Goal: Information Seeking & Learning: Learn about a topic

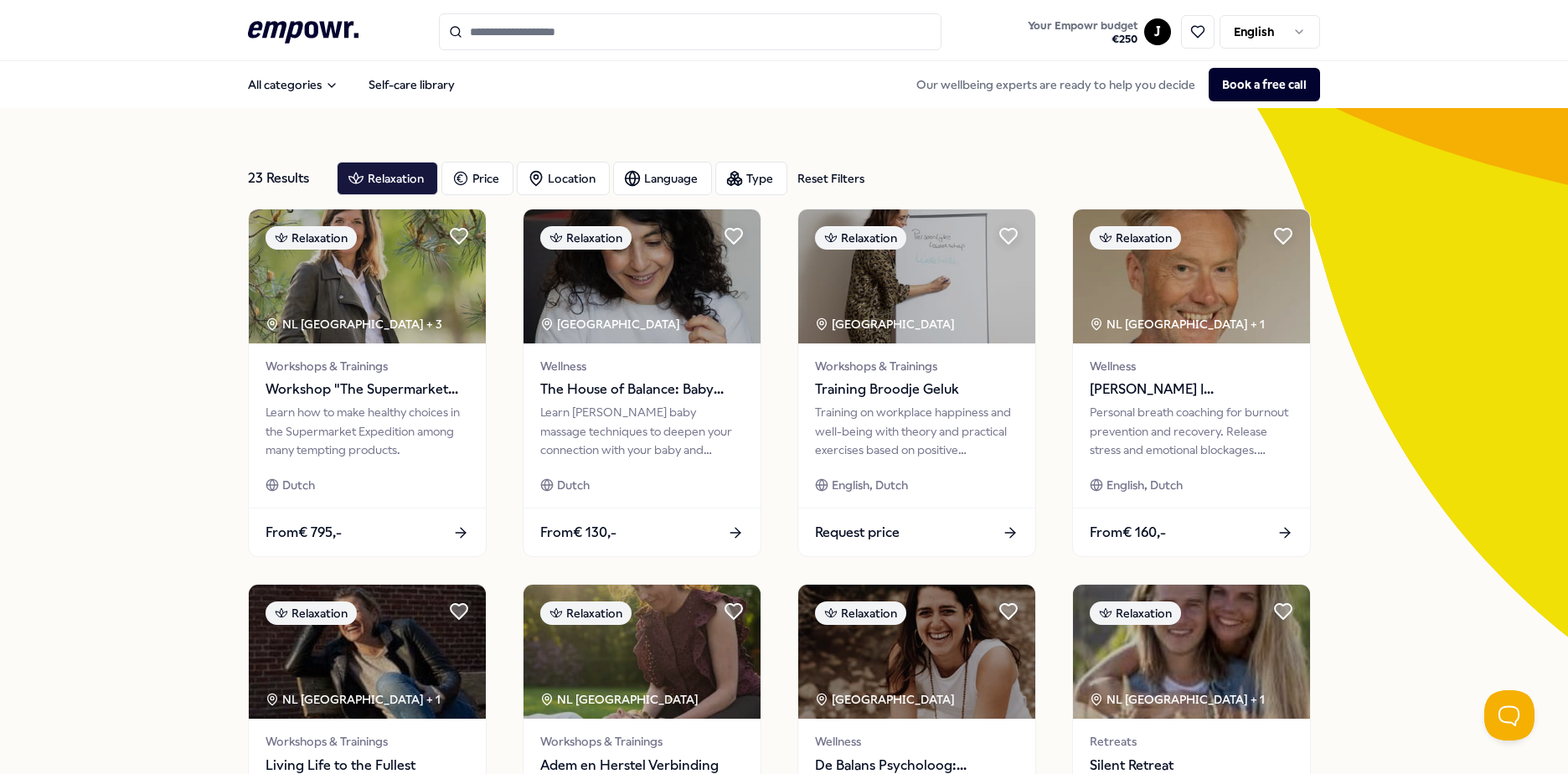
click at [558, 42] on input "Search for products, categories or subcategories" at bounding box center [689, 32] width 503 height 37
type input "*"
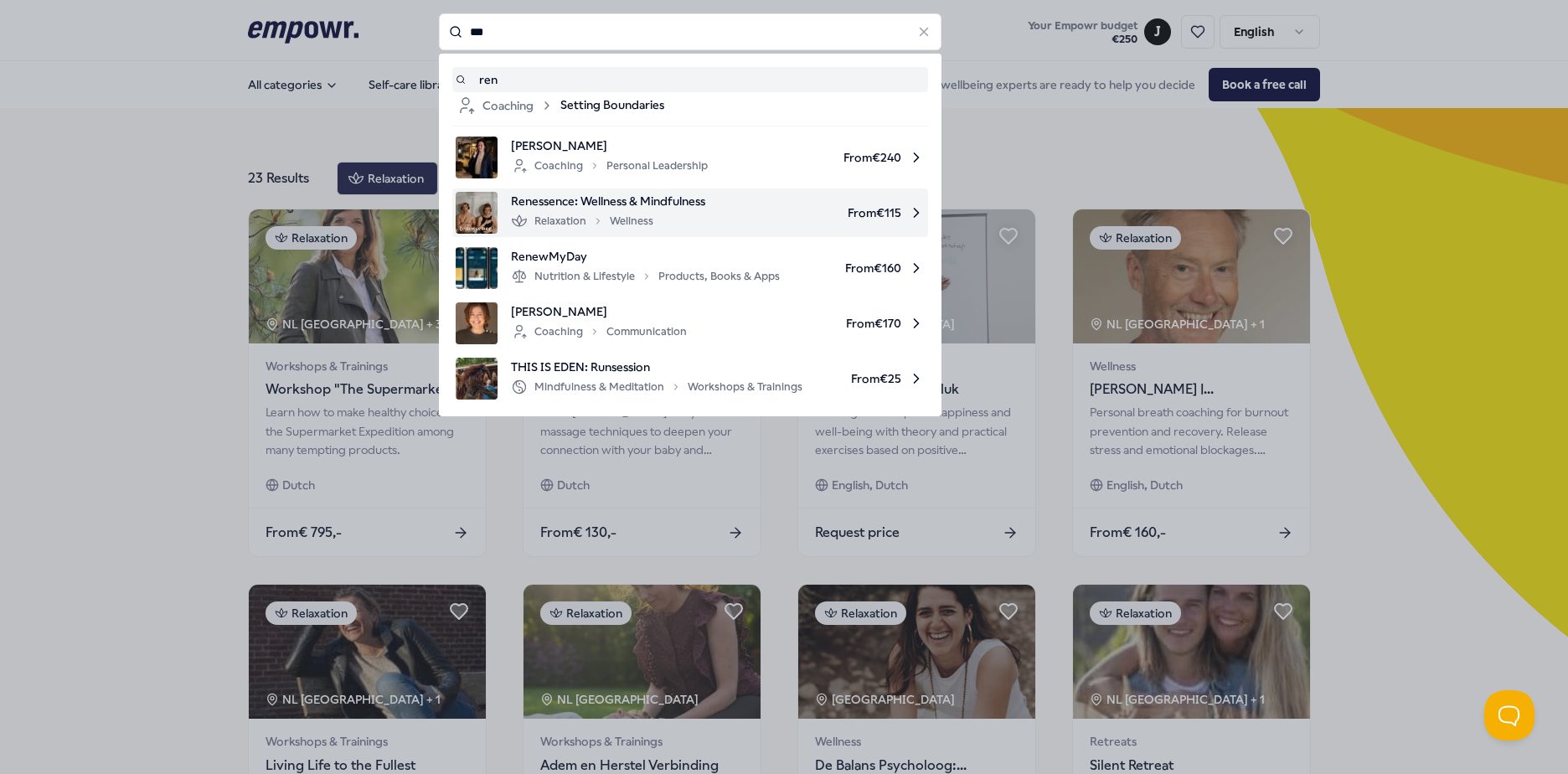
click at [587, 195] on span "Renessence: Wellness & Mindfulness" at bounding box center [608, 201] width 194 height 19
type input "***"
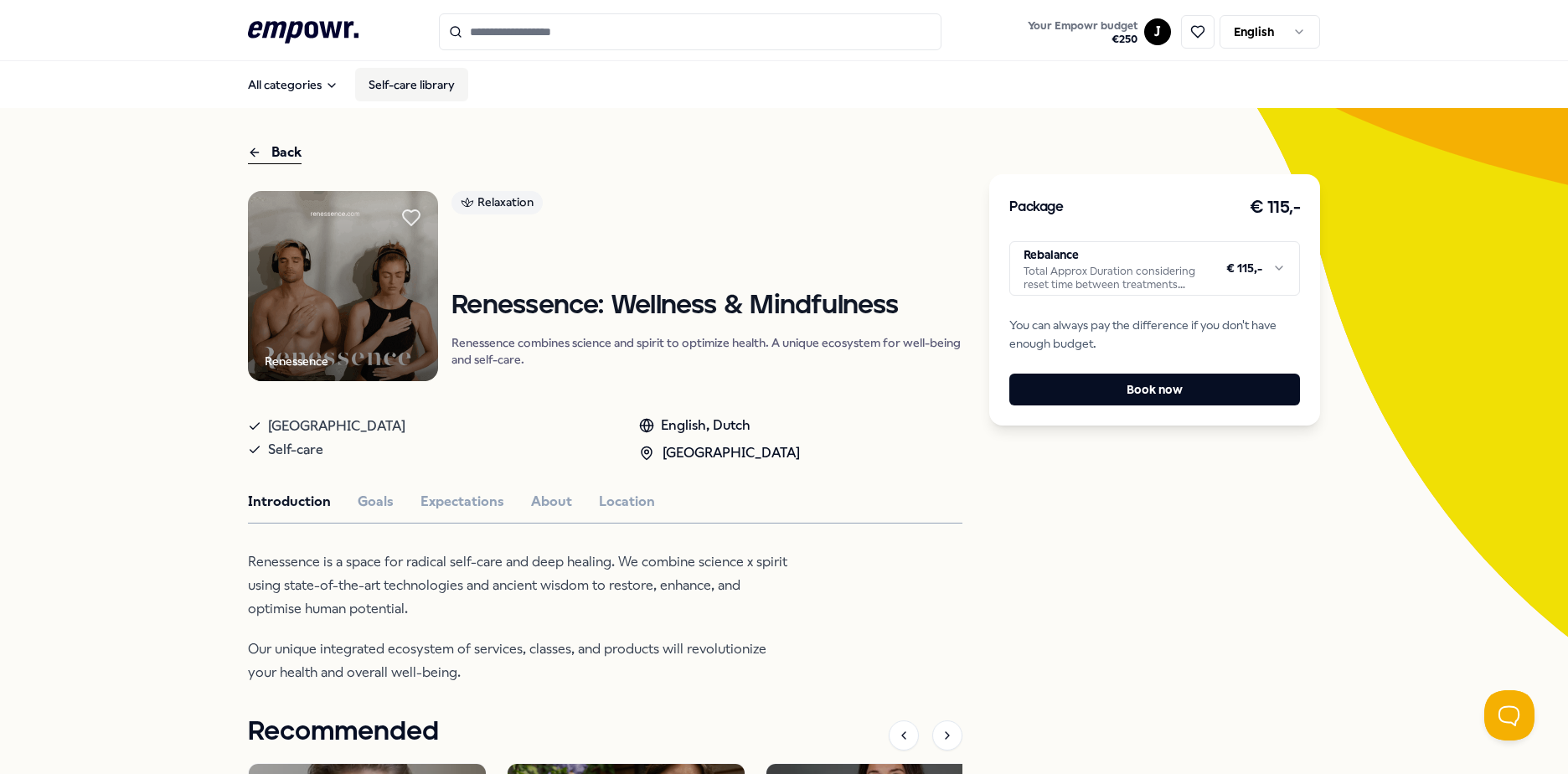
click at [395, 79] on link "Self-care library" at bounding box center [411, 84] width 113 height 34
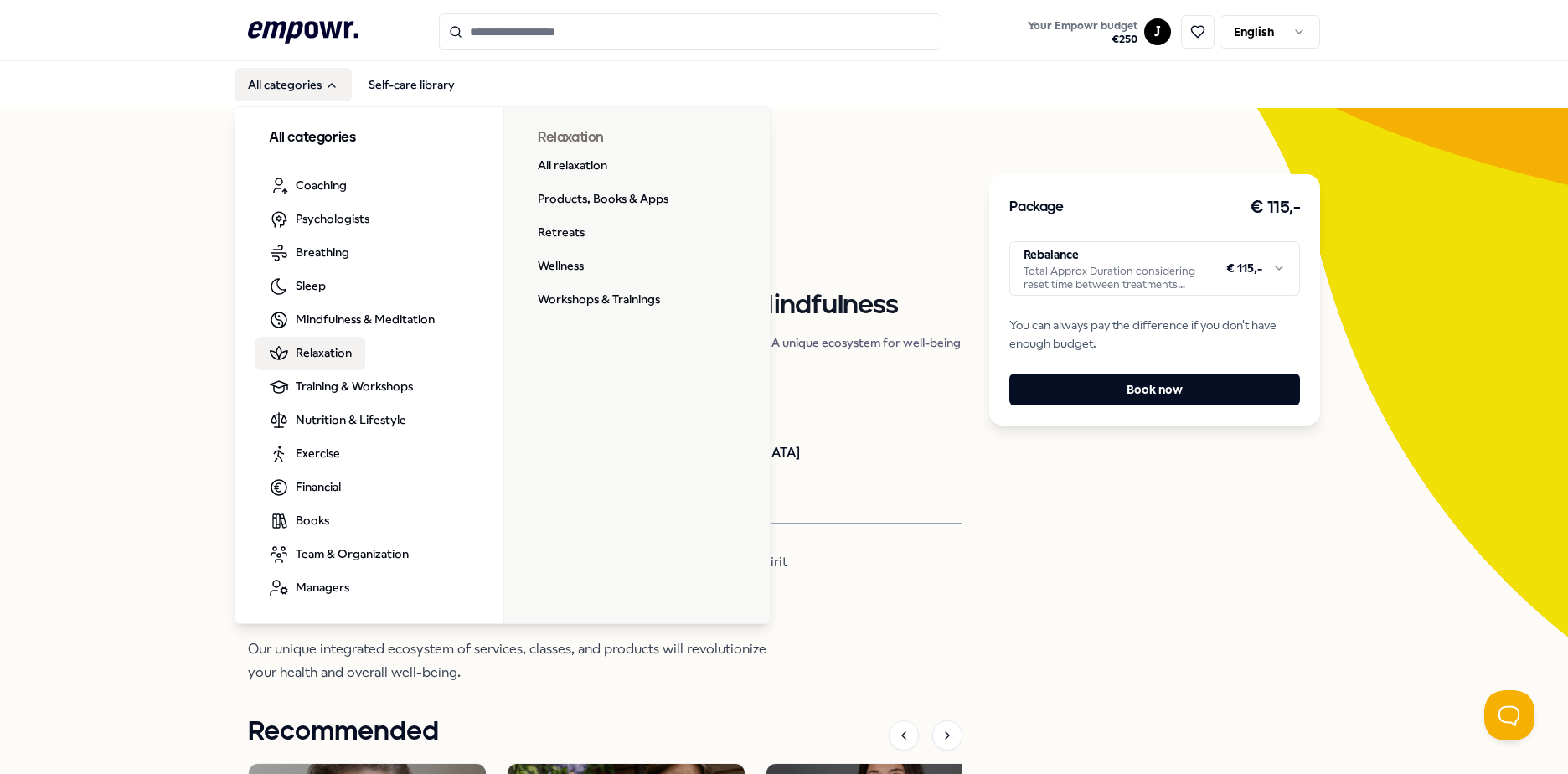
click at [325, 351] on span "Relaxation" at bounding box center [324, 352] width 56 height 19
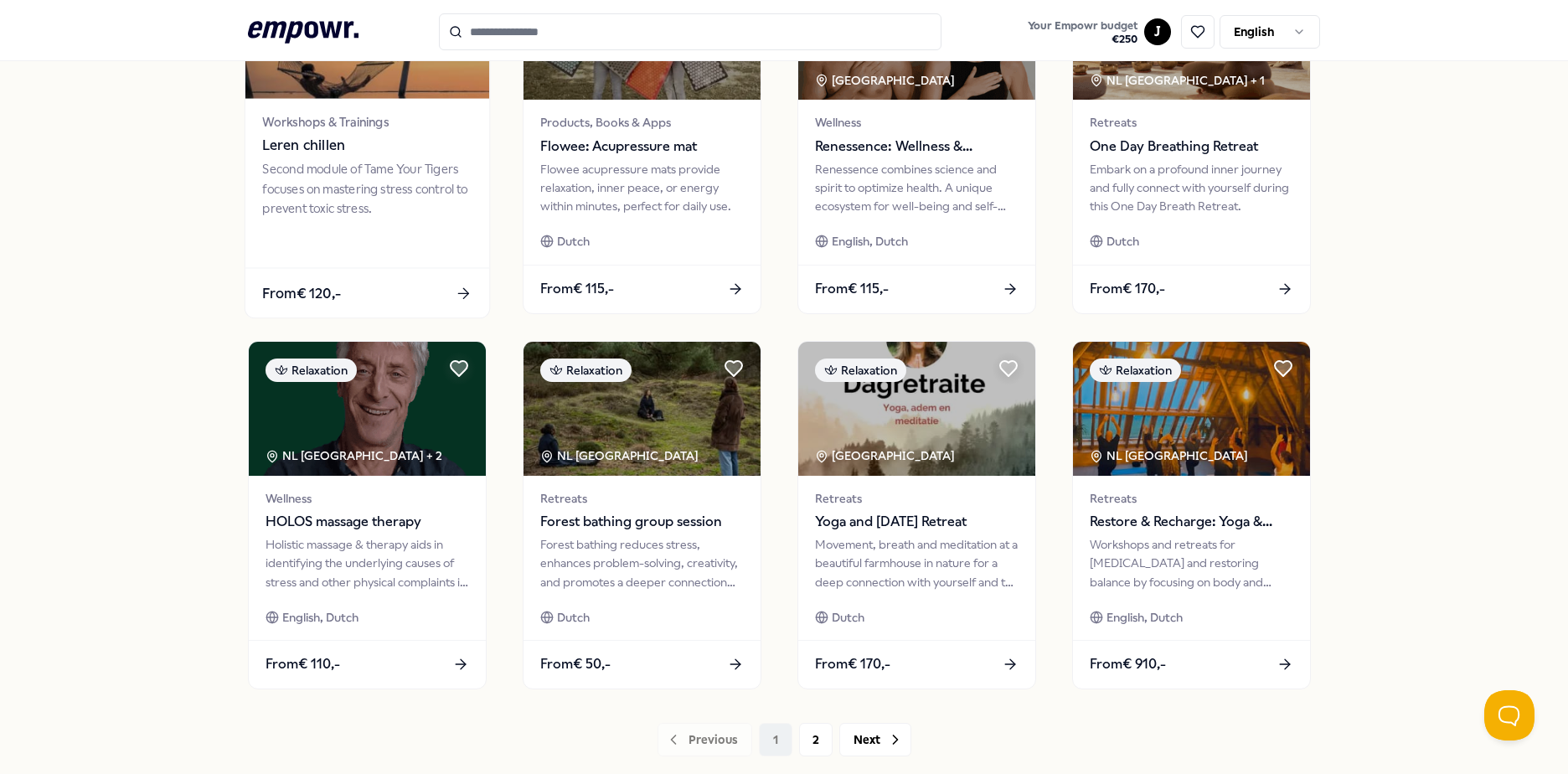
scroll to position [670, 0]
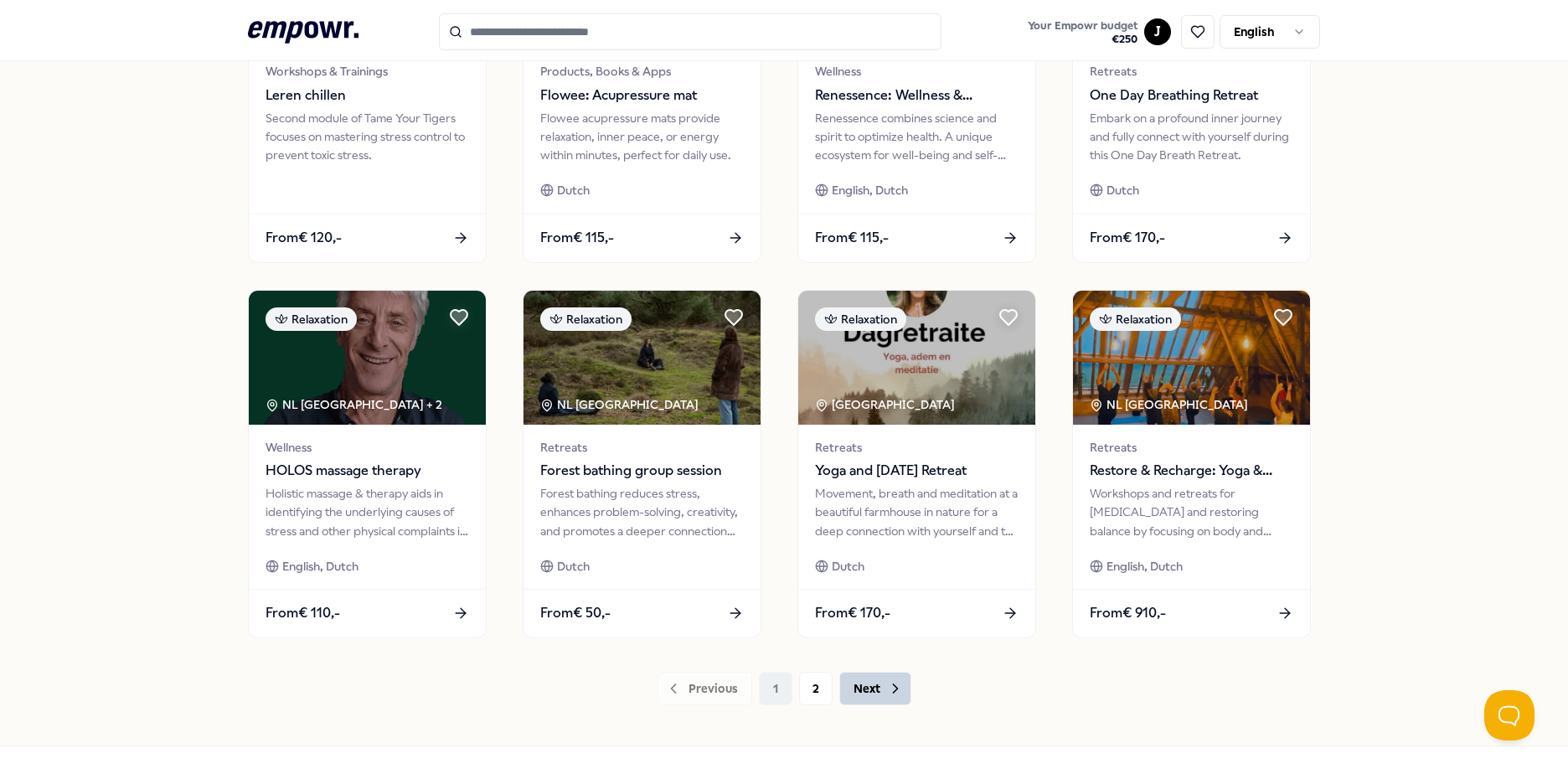
click at [848, 702] on button "Next" at bounding box center [874, 689] width 72 height 34
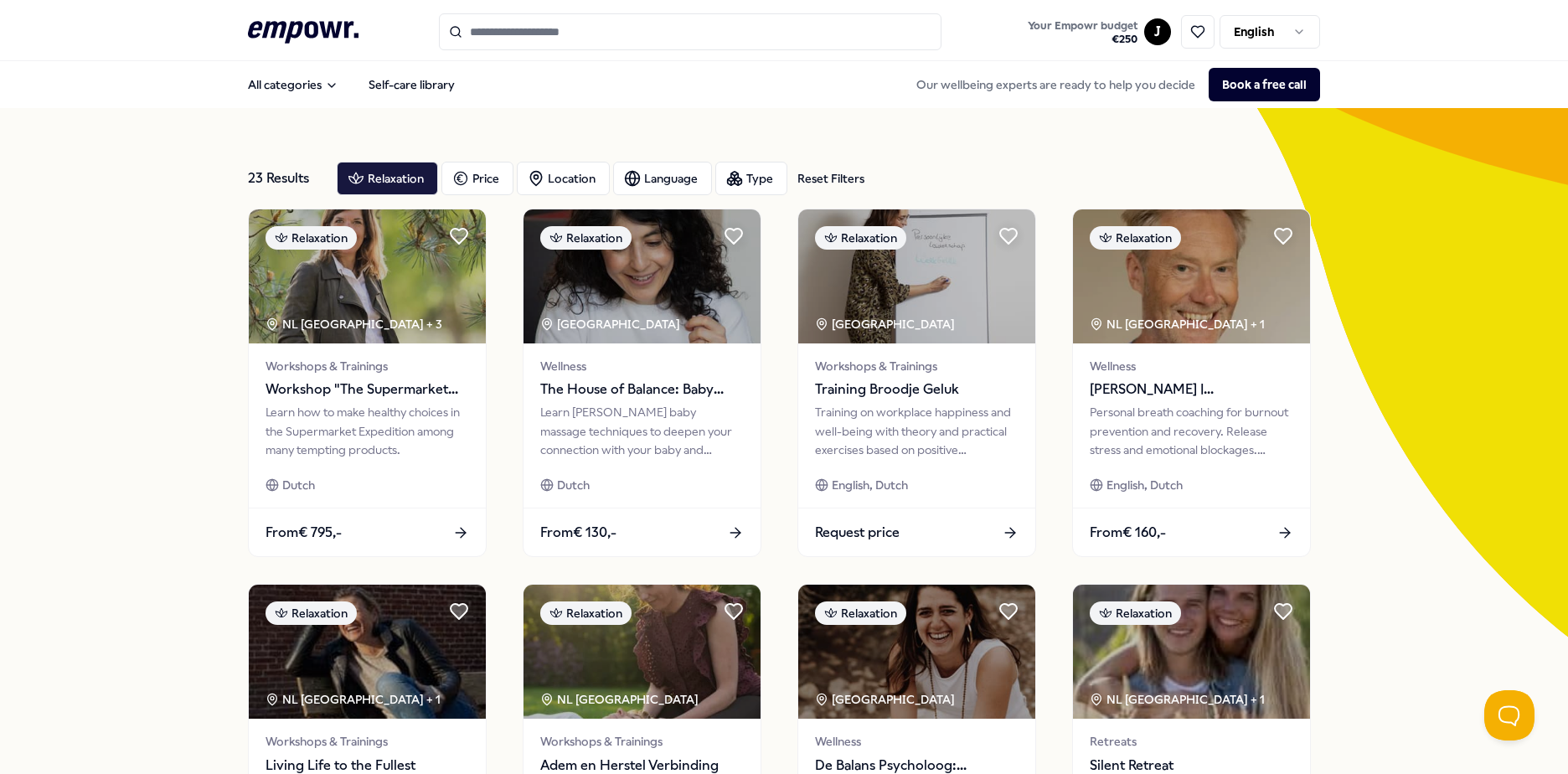
click at [569, 33] on input "Search for products, categories or subcategories" at bounding box center [689, 32] width 503 height 37
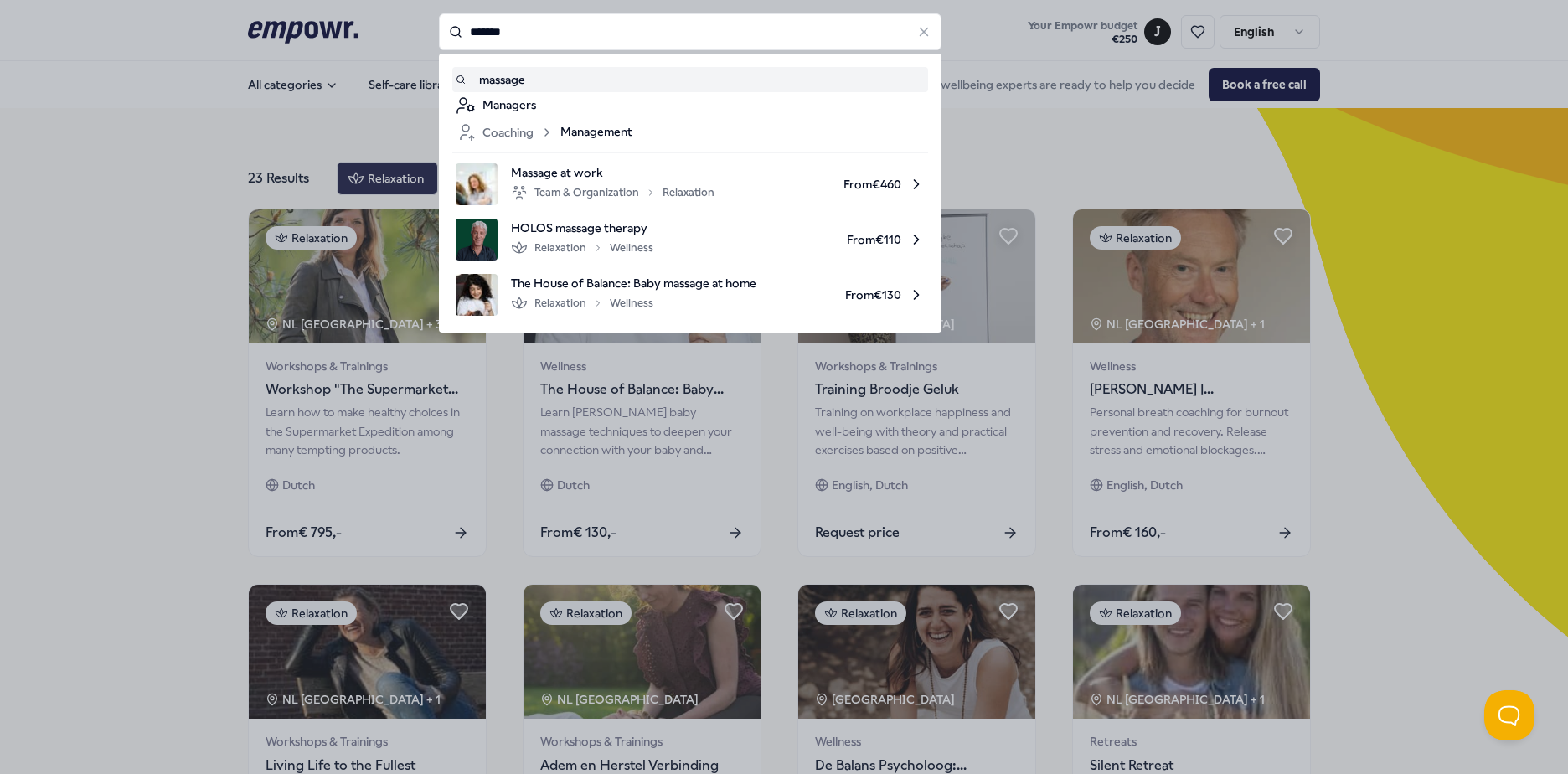
type input "*******"
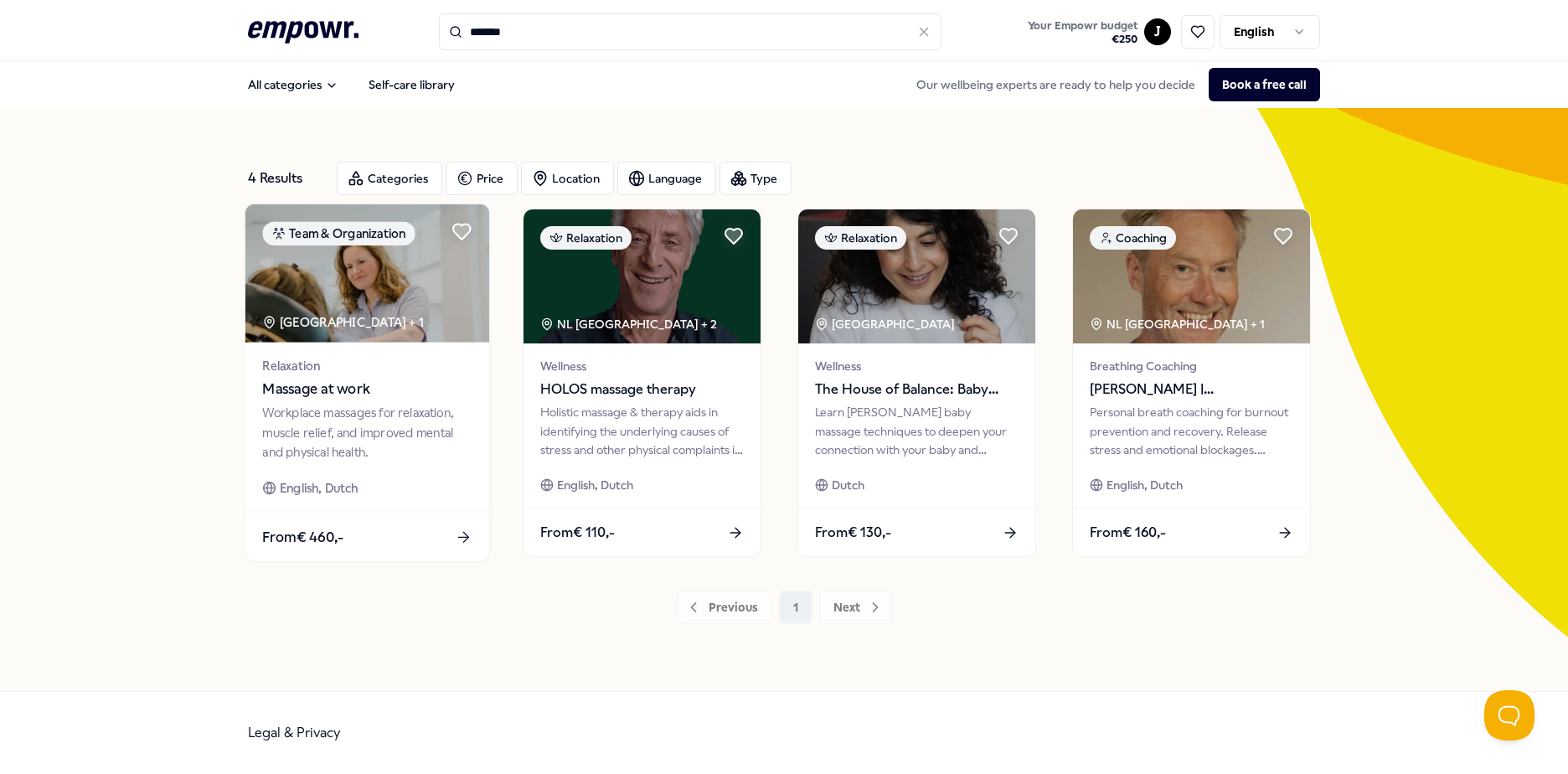
click at [312, 384] on span "Massage at work" at bounding box center [367, 390] width 210 height 22
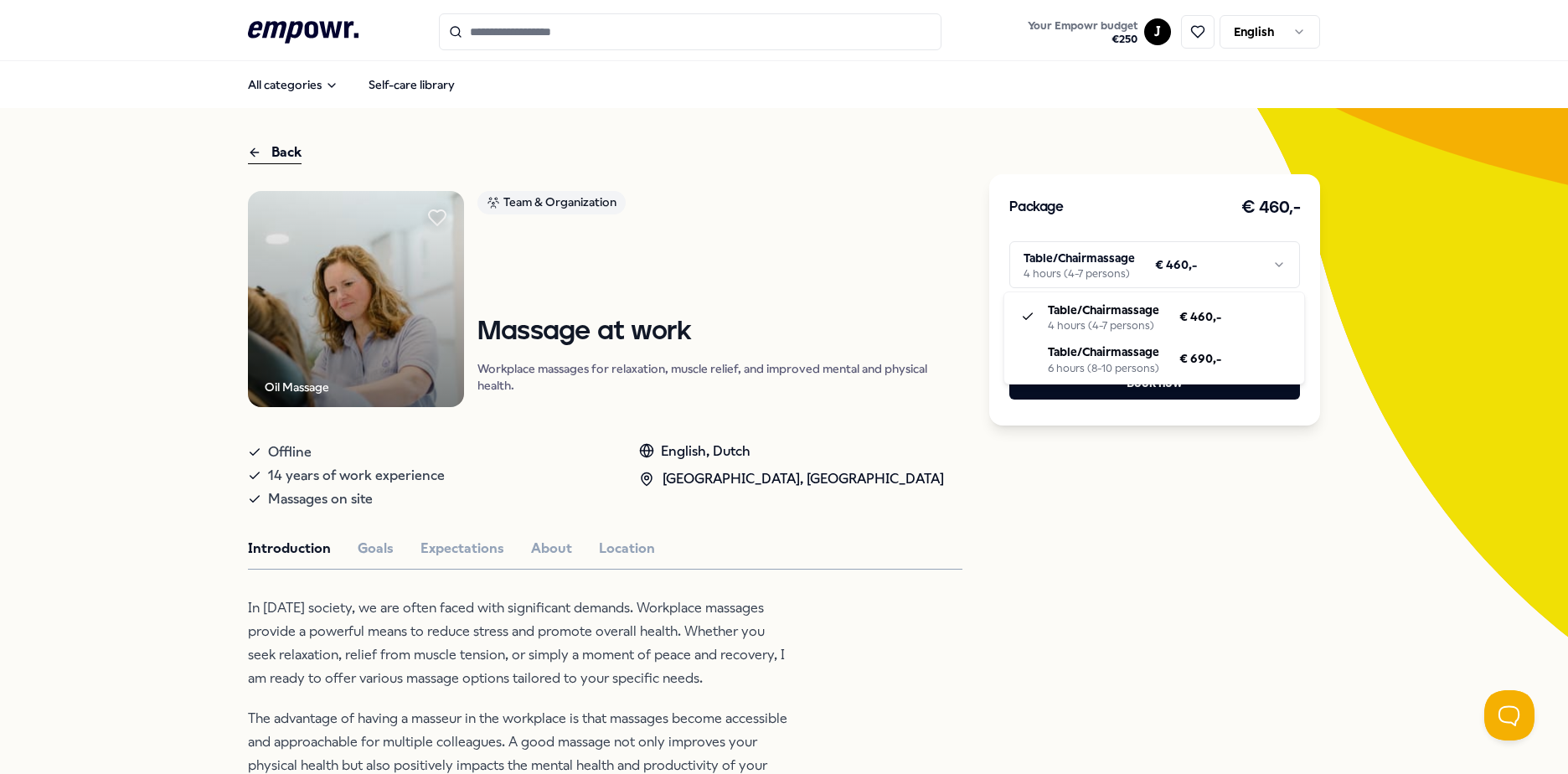
click at [1066, 268] on html ".empowr-logo_svg__cls-1{fill:#03032f} Your Empowr budget € 250 J English All ca…" at bounding box center [784, 387] width 1568 height 774
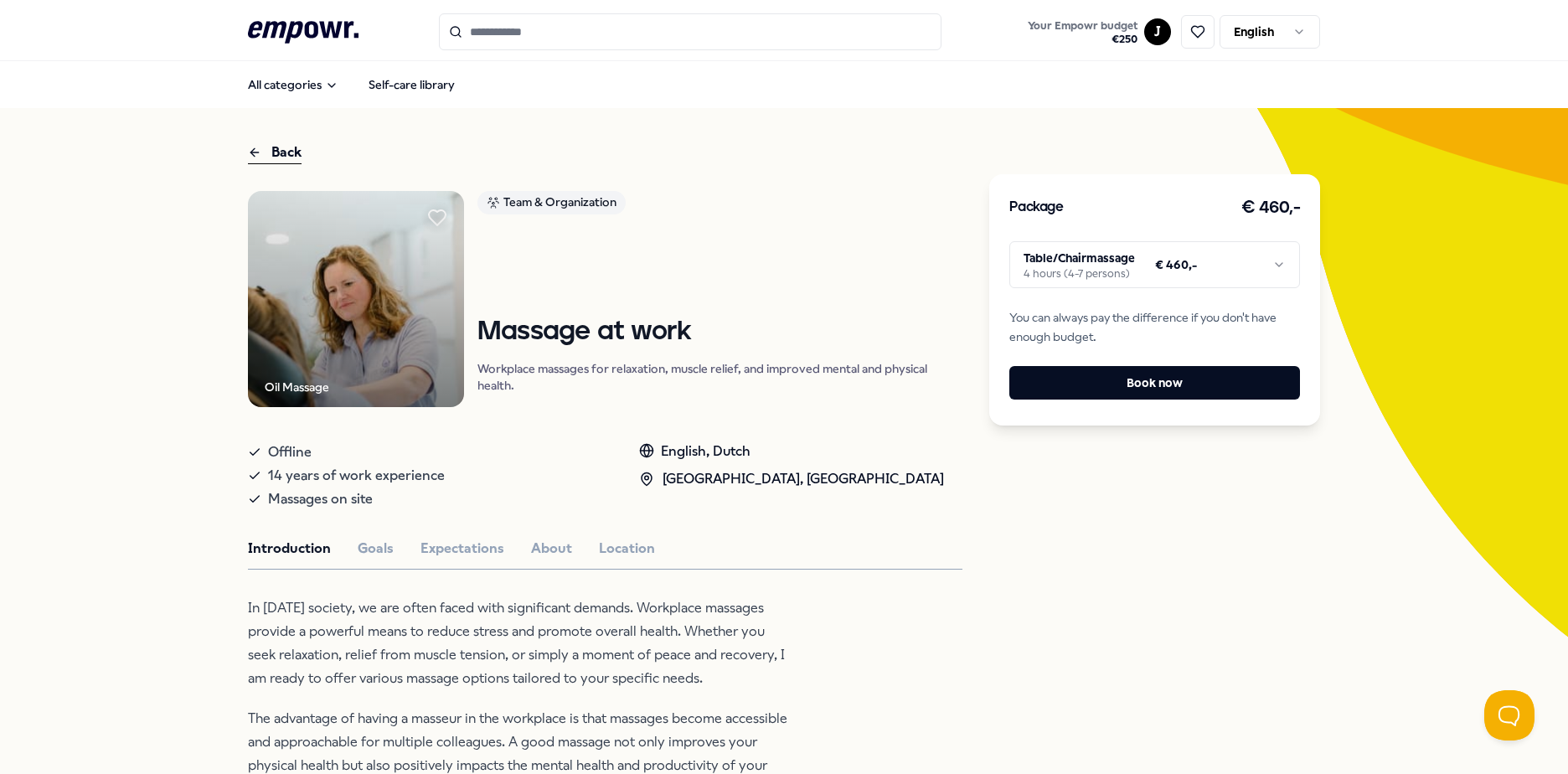
drag, startPoint x: 900, startPoint y: 542, endPoint x: 858, endPoint y: 507, distance: 54.7
click at [858, 507] on html ".empowr-logo_svg__cls-1{fill:#03032f} Your Empowr budget € 250 J English All ca…" at bounding box center [784, 387] width 1568 height 774
